Goal: Obtain resource: Obtain resource

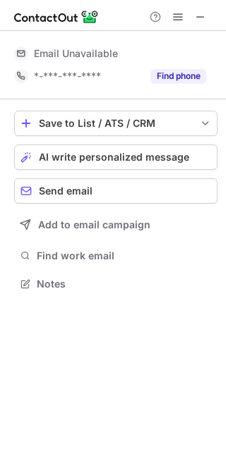
scroll to position [312, 226]
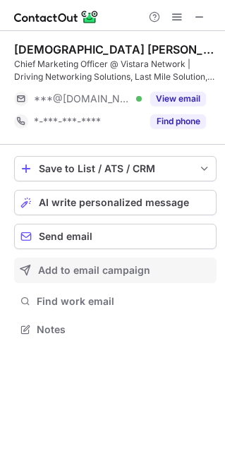
scroll to position [319, 225]
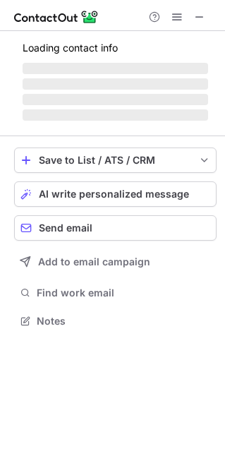
scroll to position [319, 225]
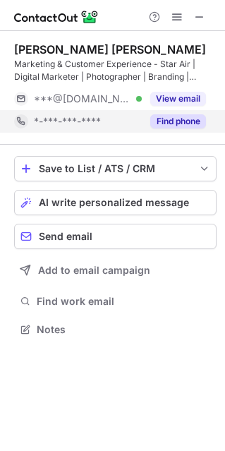
click at [194, 120] on button "Find phone" at bounding box center [178, 121] width 56 height 14
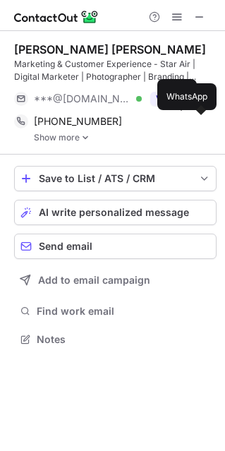
scroll to position [329, 225]
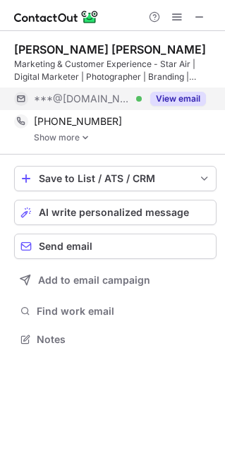
click at [164, 92] on button "View email" at bounding box center [178, 99] width 56 height 14
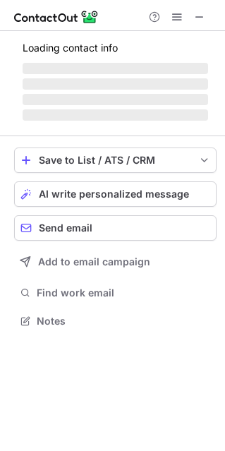
scroll to position [319, 225]
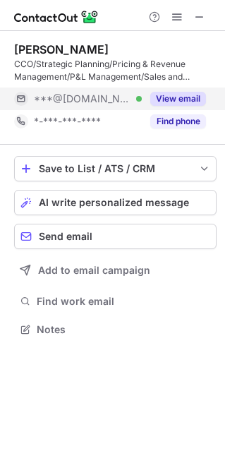
click at [183, 94] on button "View email" at bounding box center [178, 99] width 56 height 14
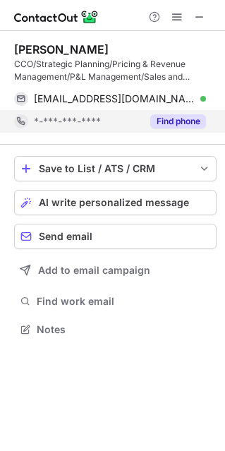
click at [183, 116] on button "Find phone" at bounding box center [178, 121] width 56 height 14
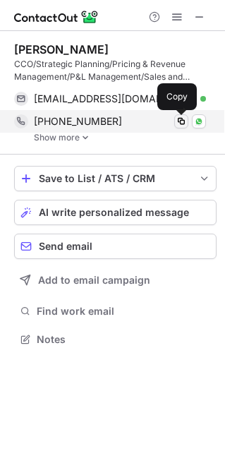
click at [178, 120] on span at bounding box center [181, 121] width 11 height 11
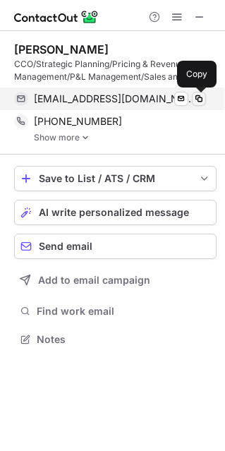
click at [197, 101] on span at bounding box center [198, 98] width 11 height 11
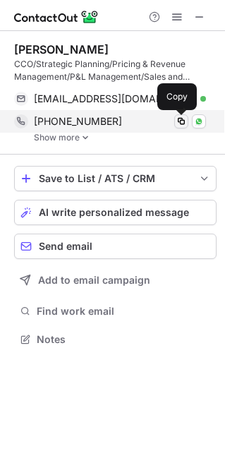
click at [181, 115] on button at bounding box center [181, 121] width 14 height 14
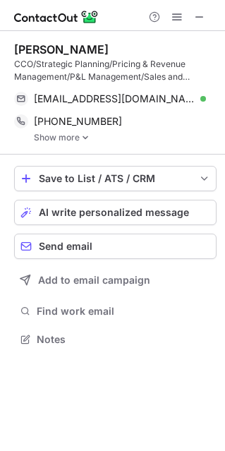
click at [70, 133] on link "Show more" at bounding box center [125, 138] width 183 height 10
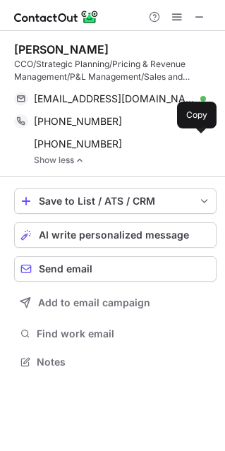
scroll to position [351, 225]
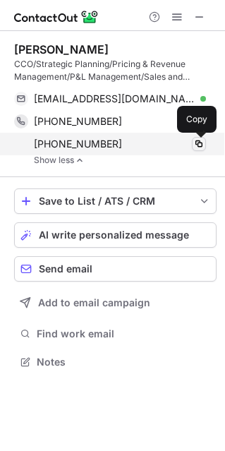
click at [195, 145] on span at bounding box center [198, 143] width 11 height 11
click at [200, 140] on span at bounding box center [198, 143] width 11 height 11
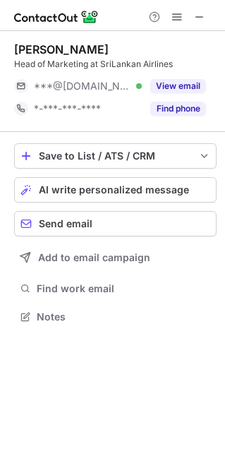
scroll to position [306, 225]
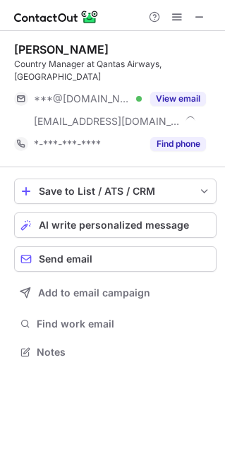
scroll to position [329, 225]
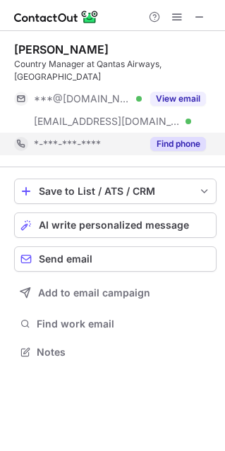
click at [190, 137] on button "Find phone" at bounding box center [178, 144] width 56 height 14
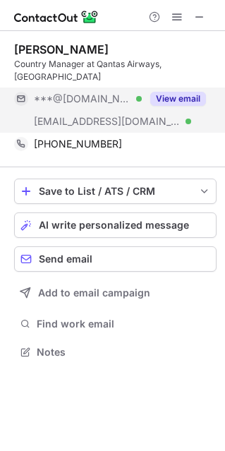
click at [169, 92] on button "View email" at bounding box center [178, 99] width 56 height 14
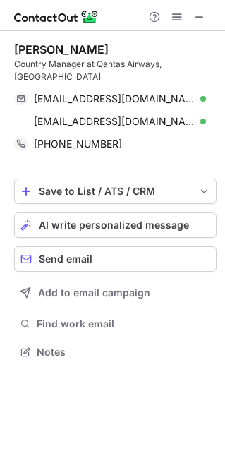
scroll to position [329, 225]
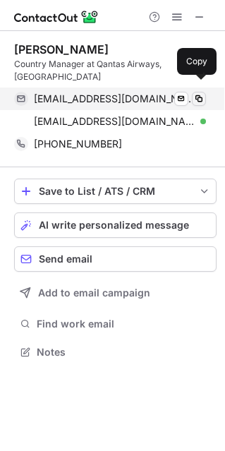
click at [195, 93] on span at bounding box center [198, 98] width 11 height 11
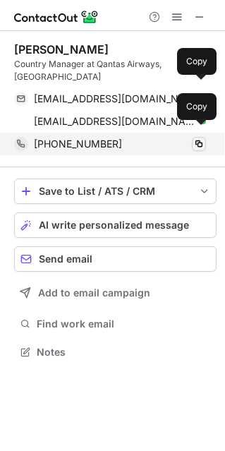
click at [202, 138] on span at bounding box center [198, 143] width 11 height 11
